Goal: Navigation & Orientation: Find specific page/section

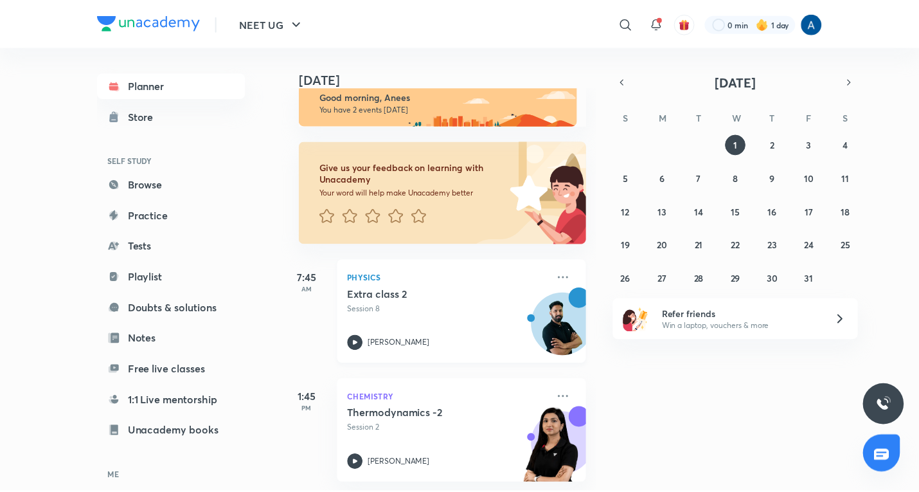
scroll to position [32, 0]
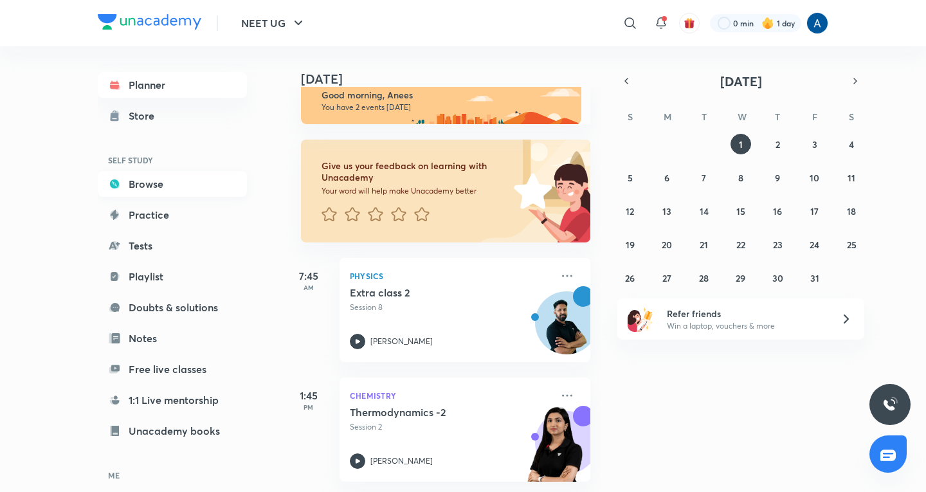
click at [150, 180] on link "Browse" at bounding box center [172, 184] width 149 height 26
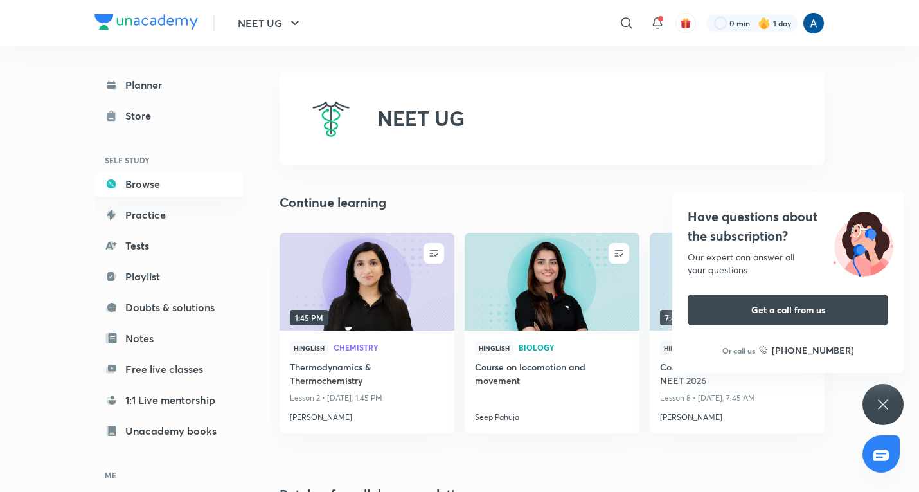
click at [879, 395] on div "Have questions about the subscription? Our expert can answer all your questions…" at bounding box center [883, 404] width 41 height 41
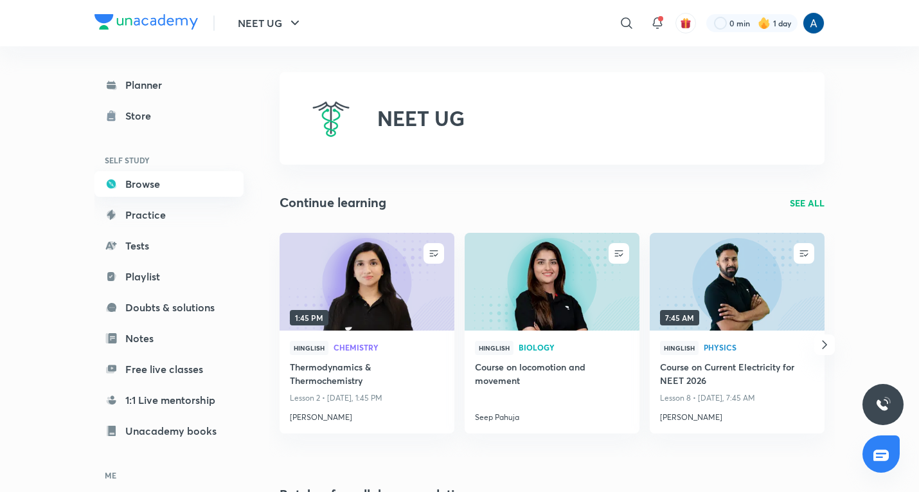
click at [140, 183] on link "Browse" at bounding box center [168, 184] width 149 height 26
click at [146, 84] on link "Planner" at bounding box center [168, 85] width 149 height 26
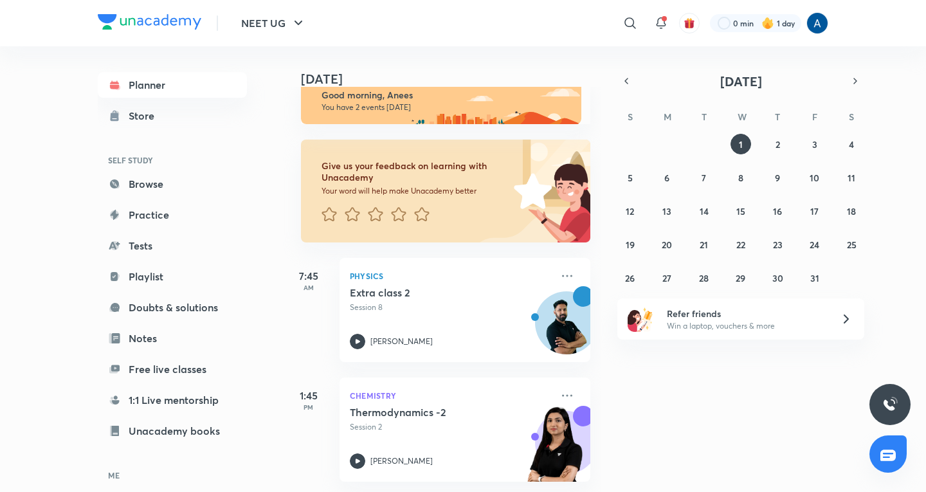
scroll to position [32, 0]
